Goal: Task Accomplishment & Management: Manage account settings

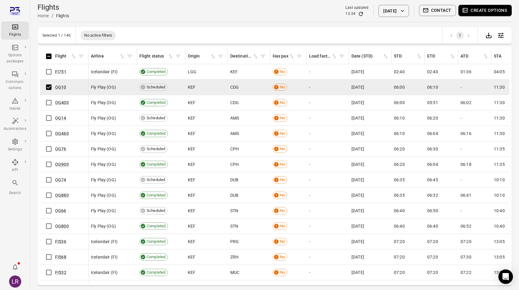
click at [479, 12] on button "Create options" at bounding box center [484, 10] width 53 height 11
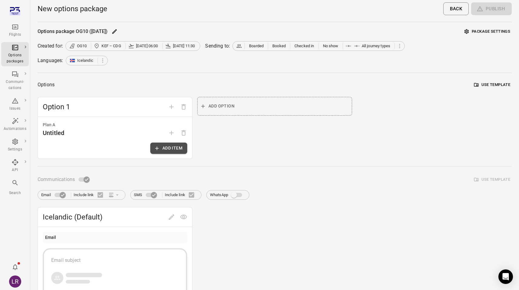
click at [176, 148] on button "Add item" at bounding box center [168, 148] width 37 height 11
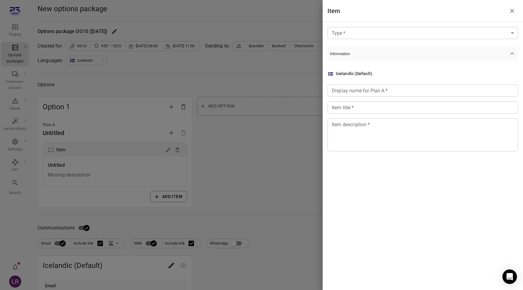
click at [379, 35] on body "Flights Options packages Communi-cations Issues Automations Settings API Search…" at bounding box center [261, 259] width 523 height 518
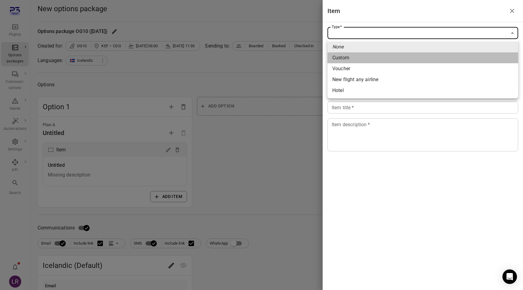
click at [359, 58] on li "Custom" at bounding box center [423, 57] width 191 height 11
type input "******"
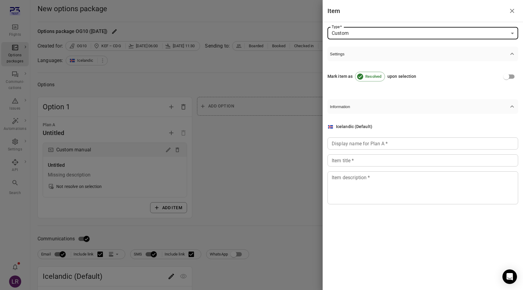
click at [344, 137] on div "Icelandic (Default) Display name for Plan A   * Display name for Plan A   * Ite…" at bounding box center [423, 164] width 191 height 81
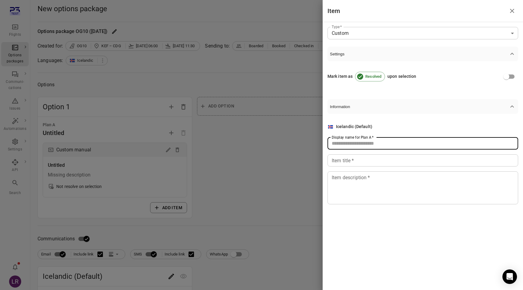
click at [344, 140] on div "Display name for Plan A   * Display name for Plan A   *" at bounding box center [423, 143] width 191 height 12
type input "****"
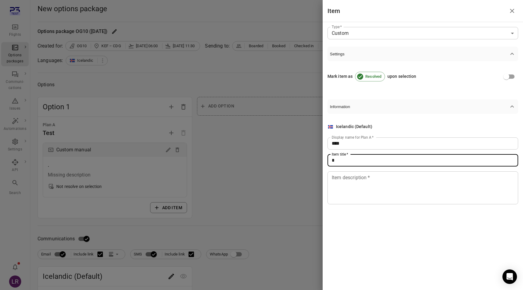
type input "*"
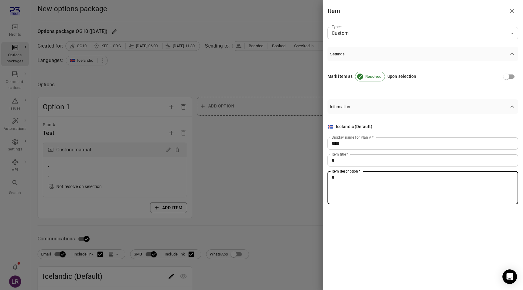
type textarea "*"
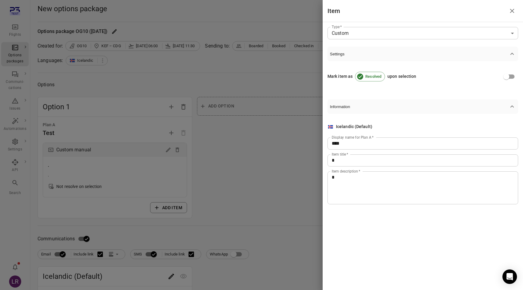
click at [263, 198] on div at bounding box center [261, 145] width 523 height 290
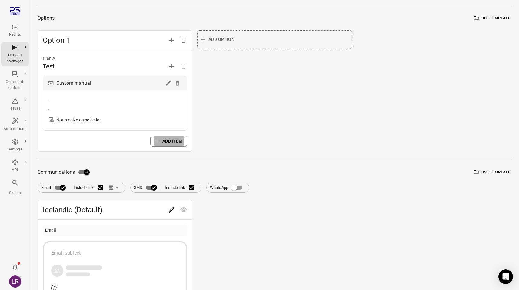
scroll to position [106, 0]
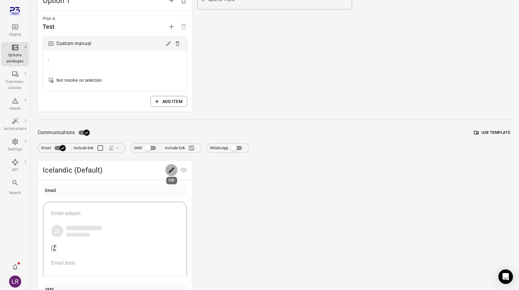
click at [169, 172] on icon "Edit" at bounding box center [171, 169] width 5 height 5
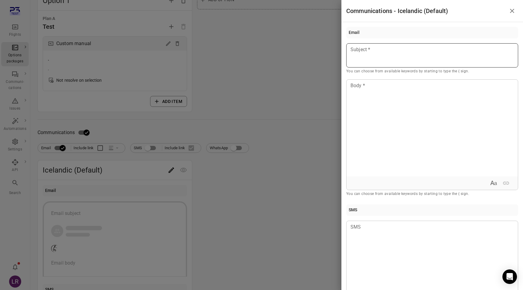
drag, startPoint x: 386, startPoint y: 33, endPoint x: 385, endPoint y: 55, distance: 21.5
click at [386, 34] on div "Email" at bounding box center [432, 33] width 172 height 12
click at [385, 56] on div at bounding box center [432, 55] width 172 height 24
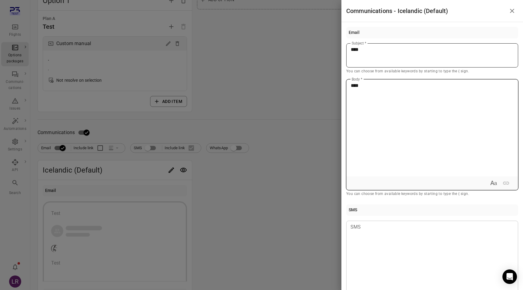
type button "true"
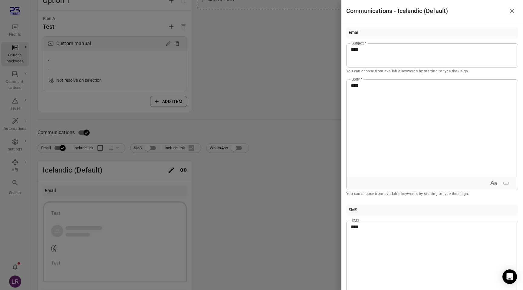
click at [281, 160] on div at bounding box center [261, 145] width 523 height 290
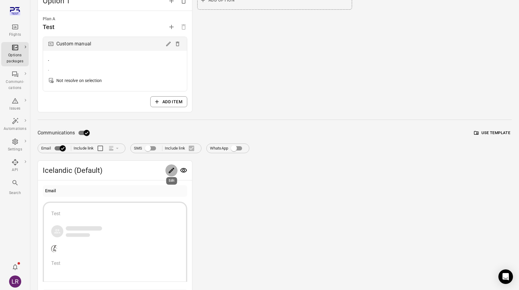
scroll to position [0, 0]
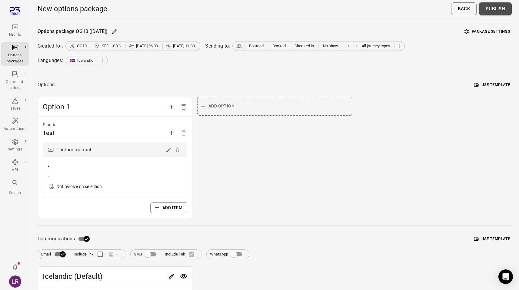
click at [500, 8] on button "Publish" at bounding box center [495, 8] width 33 height 13
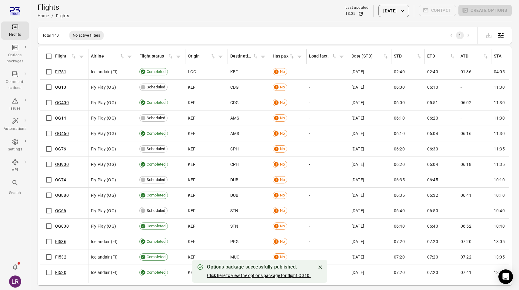
click at [268, 276] on link "Click here to view the options package for flight OG10." at bounding box center [259, 275] width 104 height 5
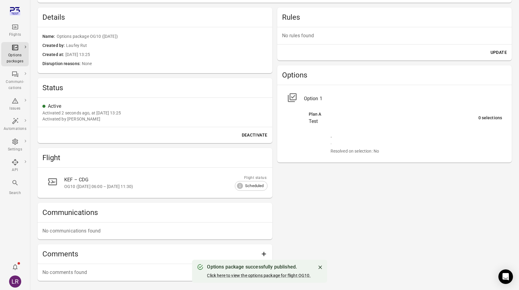
scroll to position [158, 0]
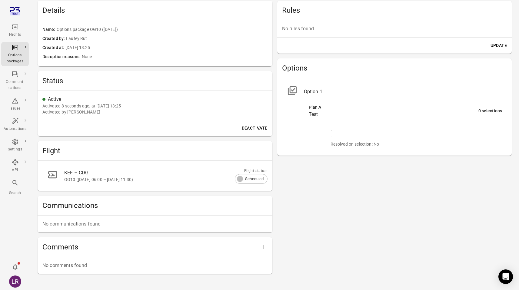
scroll to position [158, 0]
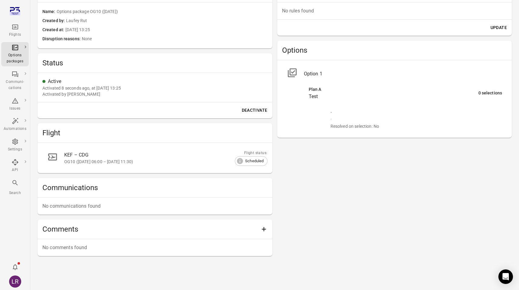
click at [108, 197] on hr at bounding box center [155, 197] width 235 height 0
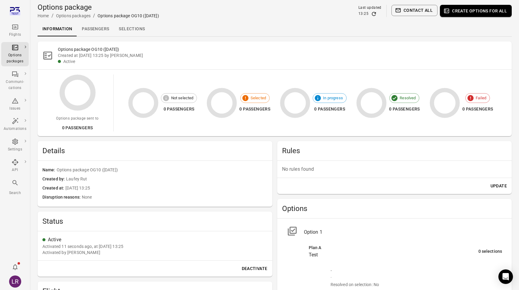
scroll to position [158, 0]
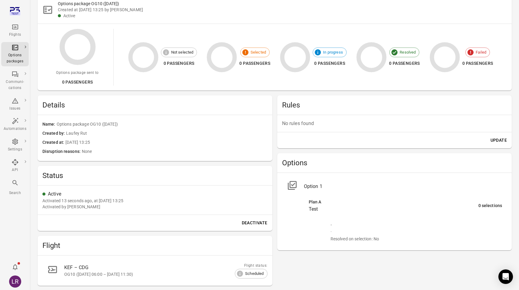
scroll to position [158, 0]
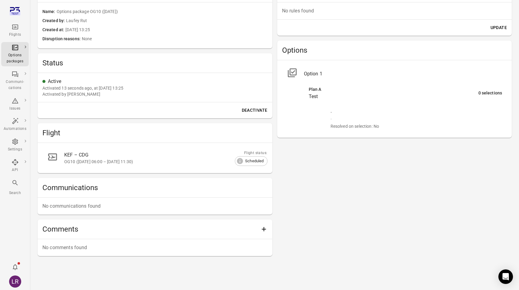
click at [74, 205] on p "No communications found" at bounding box center [154, 206] width 225 height 7
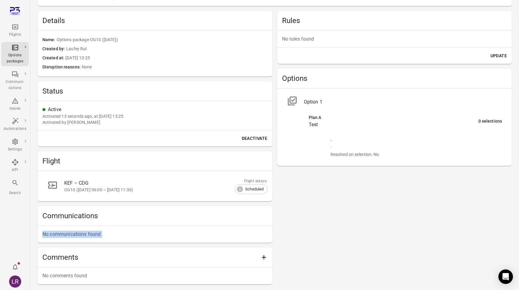
scroll to position [126, 0]
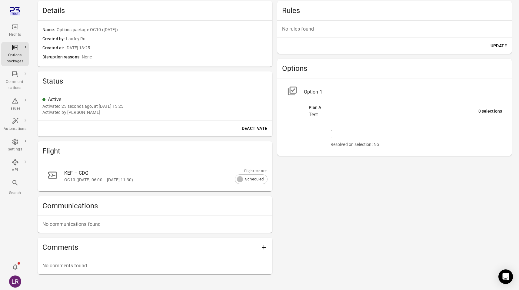
scroll to position [158, 0]
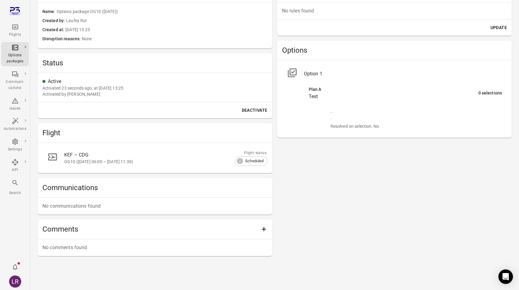
click at [92, 206] on p "No communications found" at bounding box center [154, 206] width 225 height 7
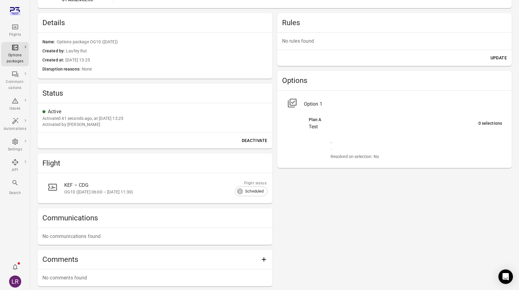
scroll to position [127, 0]
click at [323, 195] on div "Rules No rules found Update Options Option 1 Plan A Test 0 selections . . Resol…" at bounding box center [394, 150] width 235 height 273
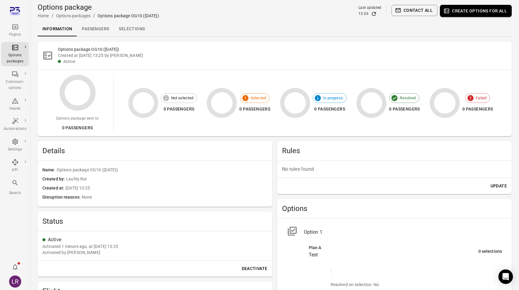
click at [274, 148] on div "Options package OG10 (22 Sep) Created at 22 Sep 2025 13:25 by Laufey Rut Active…" at bounding box center [275, 232] width 474 height 383
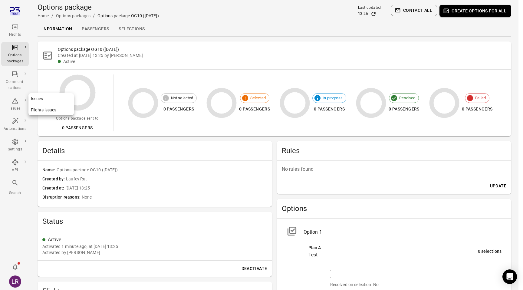
click at [12, 98] on icon "Main navigation" at bounding box center [15, 100] width 7 height 7
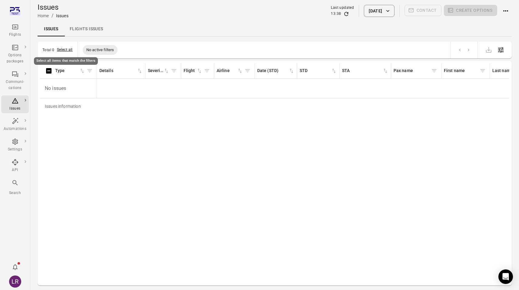
click at [66, 51] on button "Select all" at bounding box center [65, 50] width 16 height 6
click at [505, 11] on icon "Actions" at bounding box center [505, 10] width 5 height 1
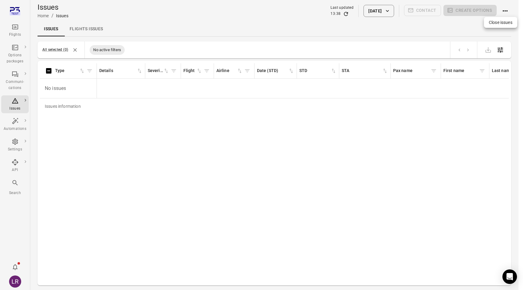
click at [505, 19] on div "Close issues" at bounding box center [500, 22] width 33 height 11
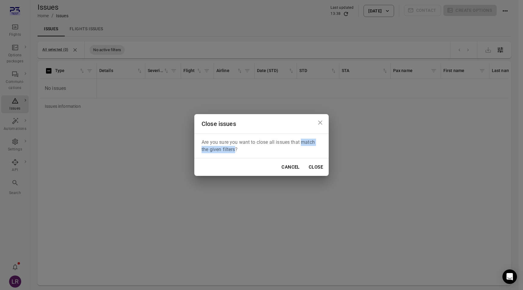
drag, startPoint x: 302, startPoint y: 141, endPoint x: 235, endPoint y: 151, distance: 67.3
click at [235, 151] on p "Are you sure you want to close all issues that match the given filters?" at bounding box center [262, 146] width 120 height 15
copy p "match the given filters"
click at [289, 169] on button "Cancel" at bounding box center [290, 167] width 25 height 13
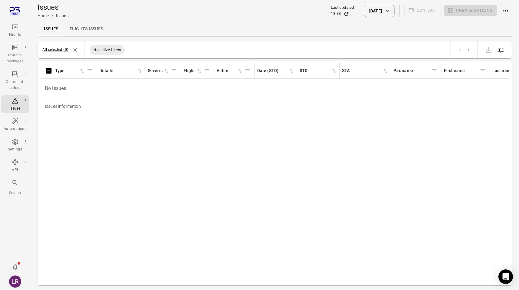
click at [388, 11] on icon "button" at bounding box center [388, 11] width 6 height 6
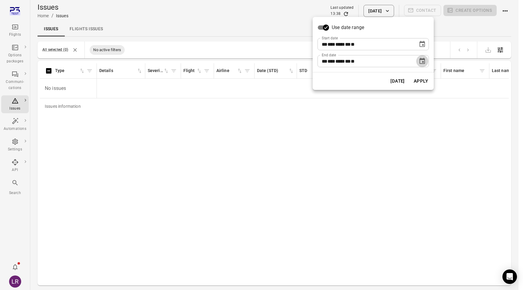
click at [424, 65] on button "Choose date, selected date is Sep 22, 2025" at bounding box center [422, 61] width 12 height 12
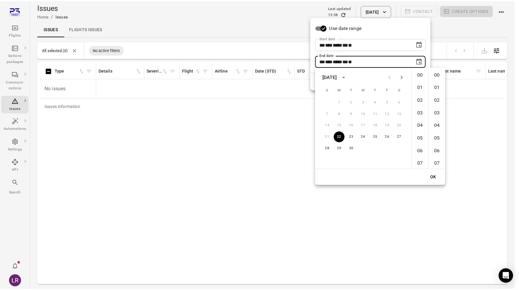
scroll to position [662, 0]
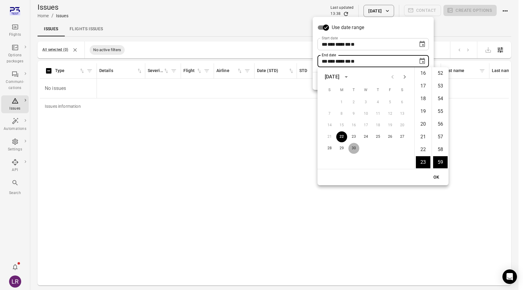
click at [355, 147] on button "30" at bounding box center [353, 148] width 11 height 11
type input "**********"
click at [434, 178] on button "OK" at bounding box center [436, 177] width 19 height 11
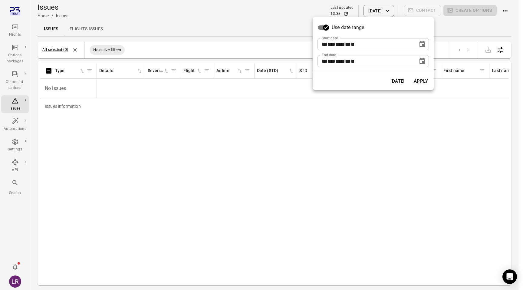
click at [422, 80] on button "Apply" at bounding box center [421, 81] width 21 height 13
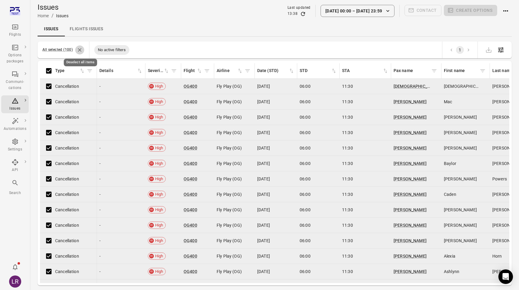
click at [79, 49] on icon "Deselect all items" at bounding box center [80, 50] width 4 height 4
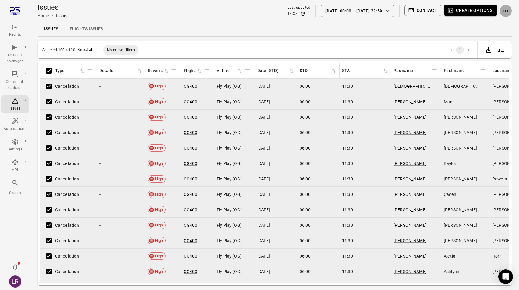
click at [506, 12] on icon "Actions" at bounding box center [505, 10] width 7 height 7
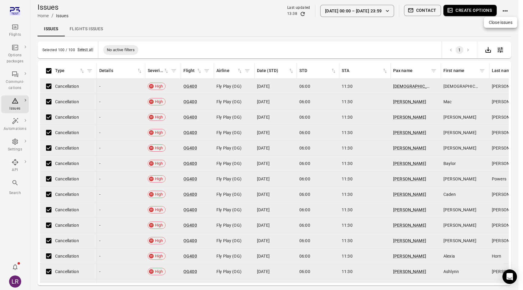
click at [504, 26] on div "Close issues" at bounding box center [500, 22] width 33 height 11
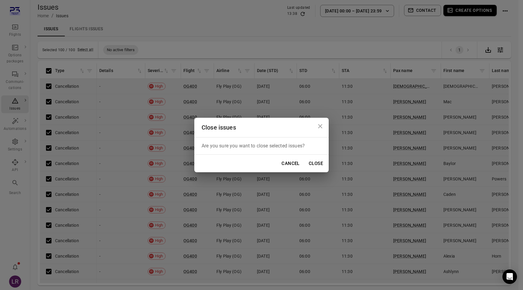
click at [293, 146] on p "Are you sure you want to close selected issues?" at bounding box center [262, 145] width 120 height 7
drag, startPoint x: 255, startPoint y: 144, endPoint x: 295, endPoint y: 144, distance: 40.0
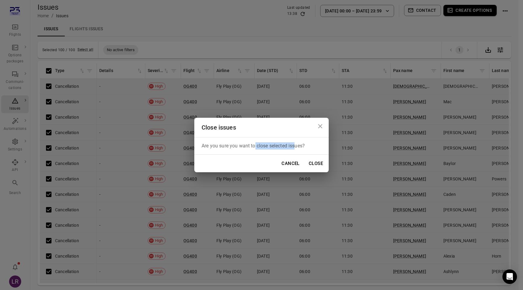
click at [295, 144] on p "Are you sure you want to close selected issues?" at bounding box center [262, 145] width 120 height 7
drag, startPoint x: 269, startPoint y: 146, endPoint x: 304, endPoint y: 146, distance: 34.8
click at [304, 146] on p "Are you sure you want to close selected issues?" at bounding box center [262, 145] width 120 height 7
copy p "selected issues"
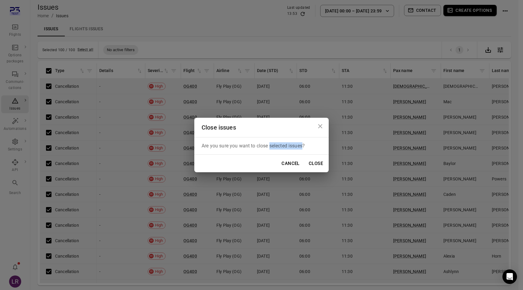
click at [320, 126] on icon "Close dialog" at bounding box center [320, 126] width 4 height 4
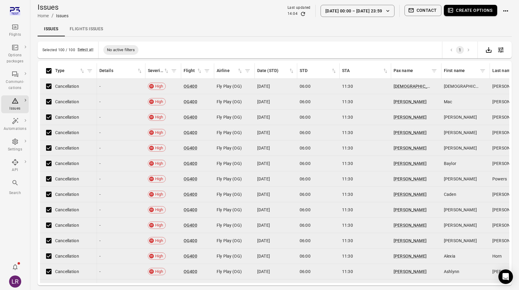
click at [88, 28] on link "Flights issues" at bounding box center [86, 29] width 43 height 15
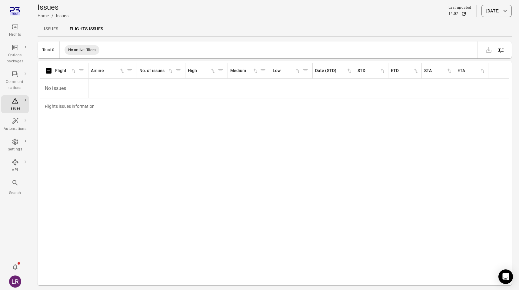
click at [481, 13] on button "[DATE]" at bounding box center [496, 11] width 30 height 12
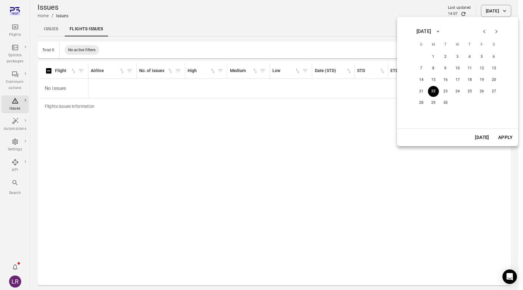
click at [414, 10] on div at bounding box center [261, 145] width 523 height 290
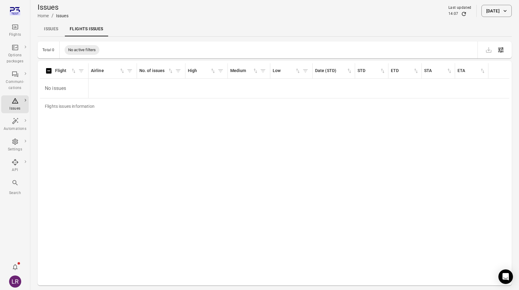
click at [491, 10] on button "[DATE]" at bounding box center [496, 11] width 30 height 12
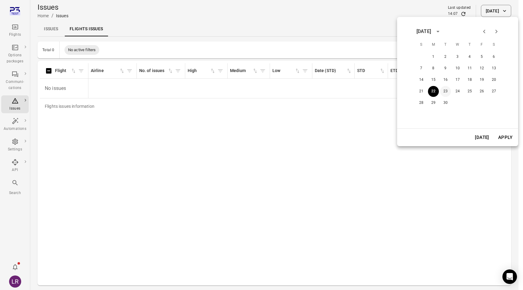
click at [446, 92] on button "23" at bounding box center [445, 91] width 11 height 11
click at [503, 141] on button "Apply" at bounding box center [505, 137] width 21 height 13
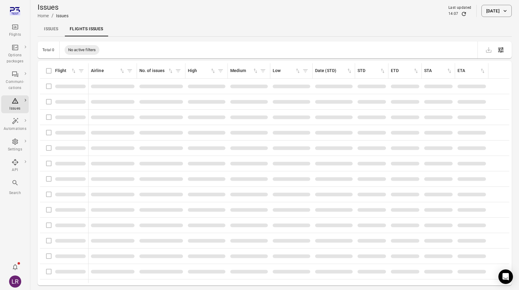
click at [503, 141] on div "September 2025 S M T W T F S 1 2 3 4 5 6 7 8 9 10 11 12 13 14 15 16 17 18 19 20…" at bounding box center [259, 145] width 519 height 290
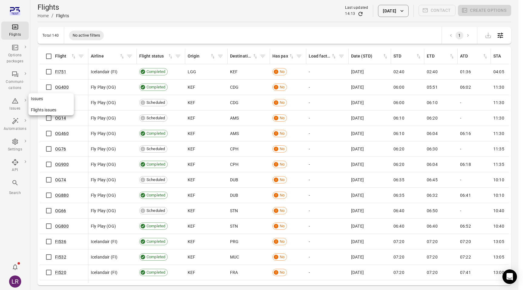
click at [39, 100] on link "Issues" at bounding box center [50, 98] width 45 height 11
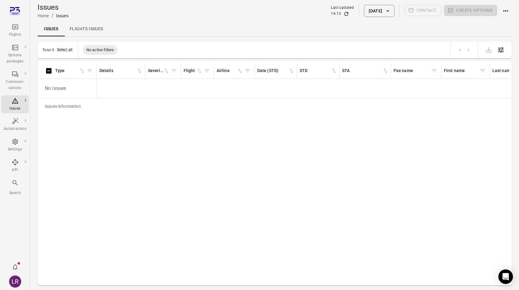
click at [127, 25] on div "Issues Flights issues" at bounding box center [275, 29] width 474 height 15
click at [113, 21] on div "Issues Home / Issues Last updated 14:13 [DATE] Contact Create options" at bounding box center [275, 11] width 474 height 22
click at [87, 30] on link "Flights issues" at bounding box center [86, 29] width 43 height 15
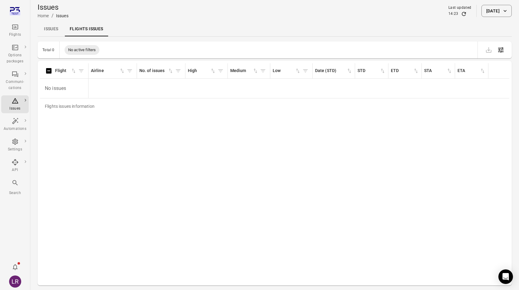
click at [494, 12] on button "[DATE]" at bounding box center [496, 11] width 30 height 12
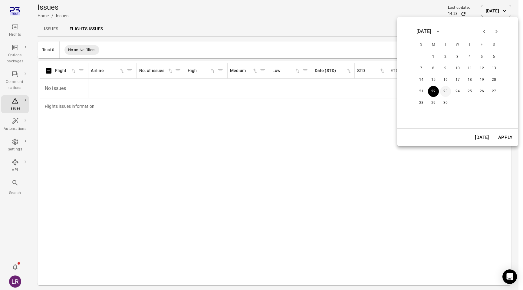
click at [445, 86] on div "21 22 23 24 25 26 27" at bounding box center [457, 91] width 97 height 11
click at [448, 90] on button "23" at bounding box center [445, 91] width 11 height 11
click at [508, 138] on button "Apply" at bounding box center [505, 137] width 21 height 13
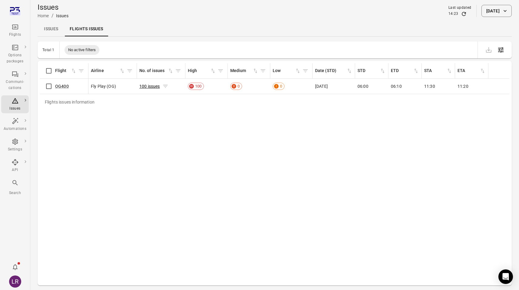
click at [148, 87] on link "100 issues" at bounding box center [149, 86] width 21 height 5
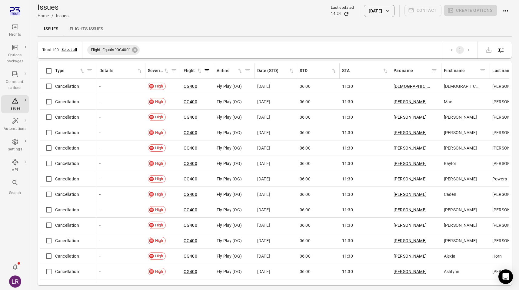
click at [101, 31] on link "Flights issues" at bounding box center [86, 29] width 43 height 15
